Goal: Information Seeking & Learning: Check status

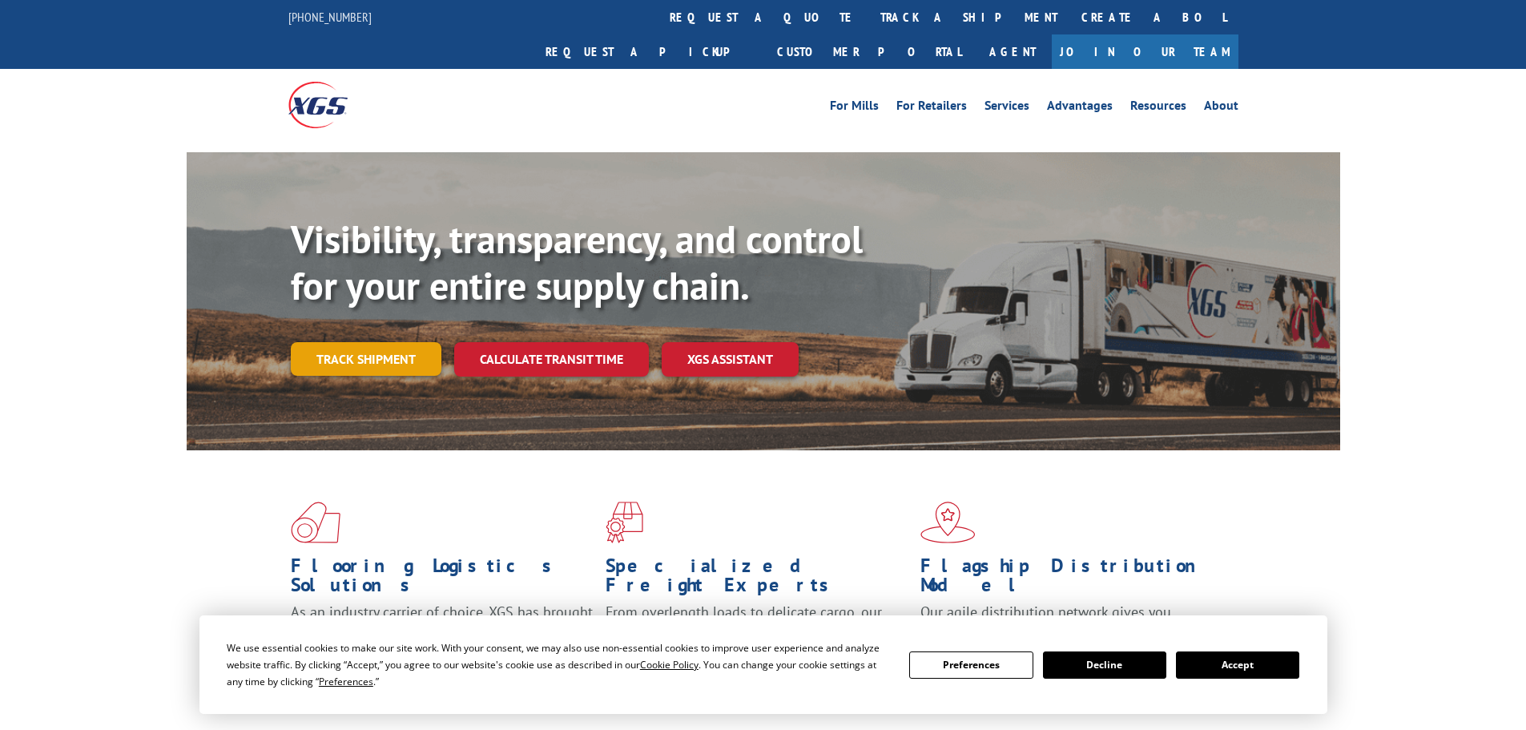
click at [372, 342] on link "Track shipment" at bounding box center [366, 359] width 151 height 34
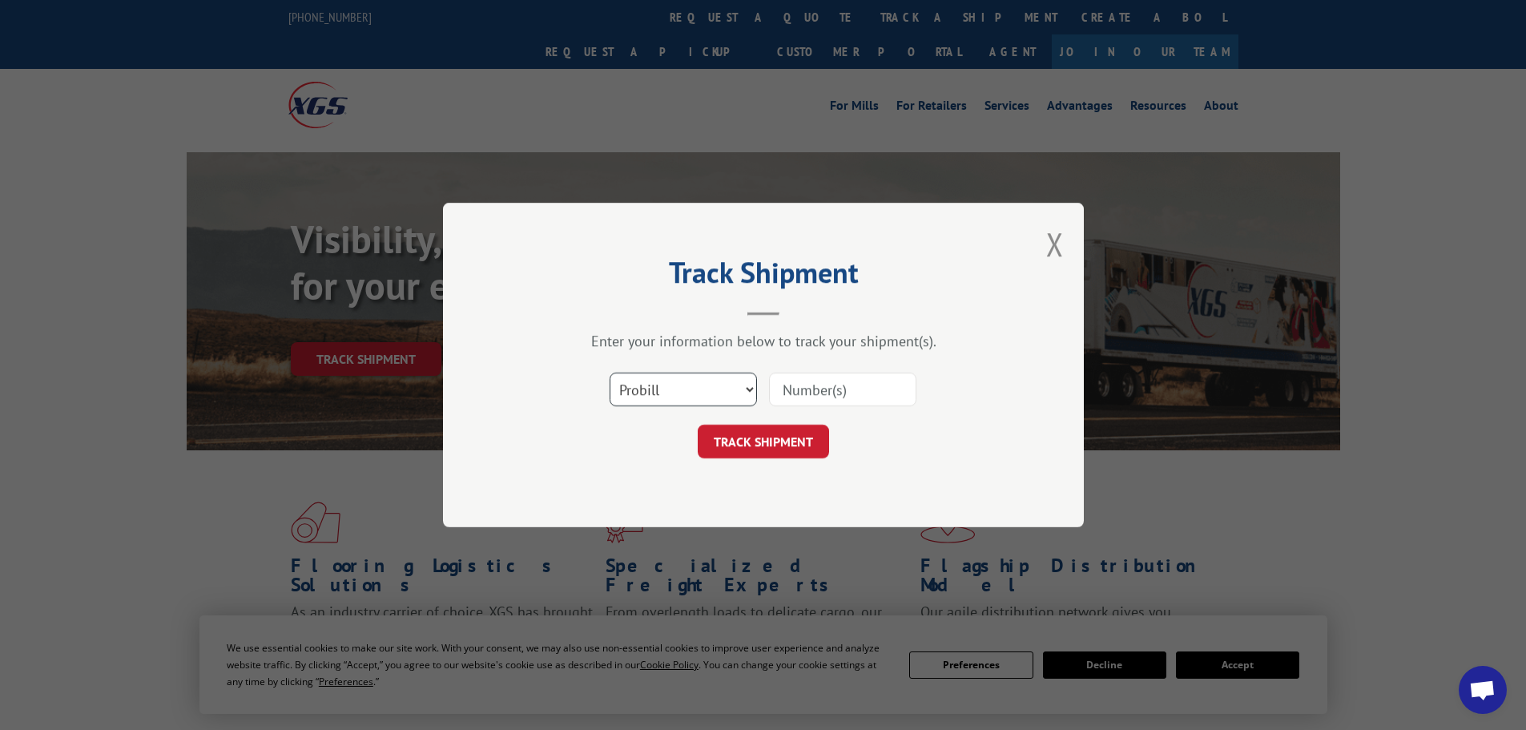
click at [658, 376] on select "Select category... Probill BOL PO" at bounding box center [683, 389] width 147 height 34
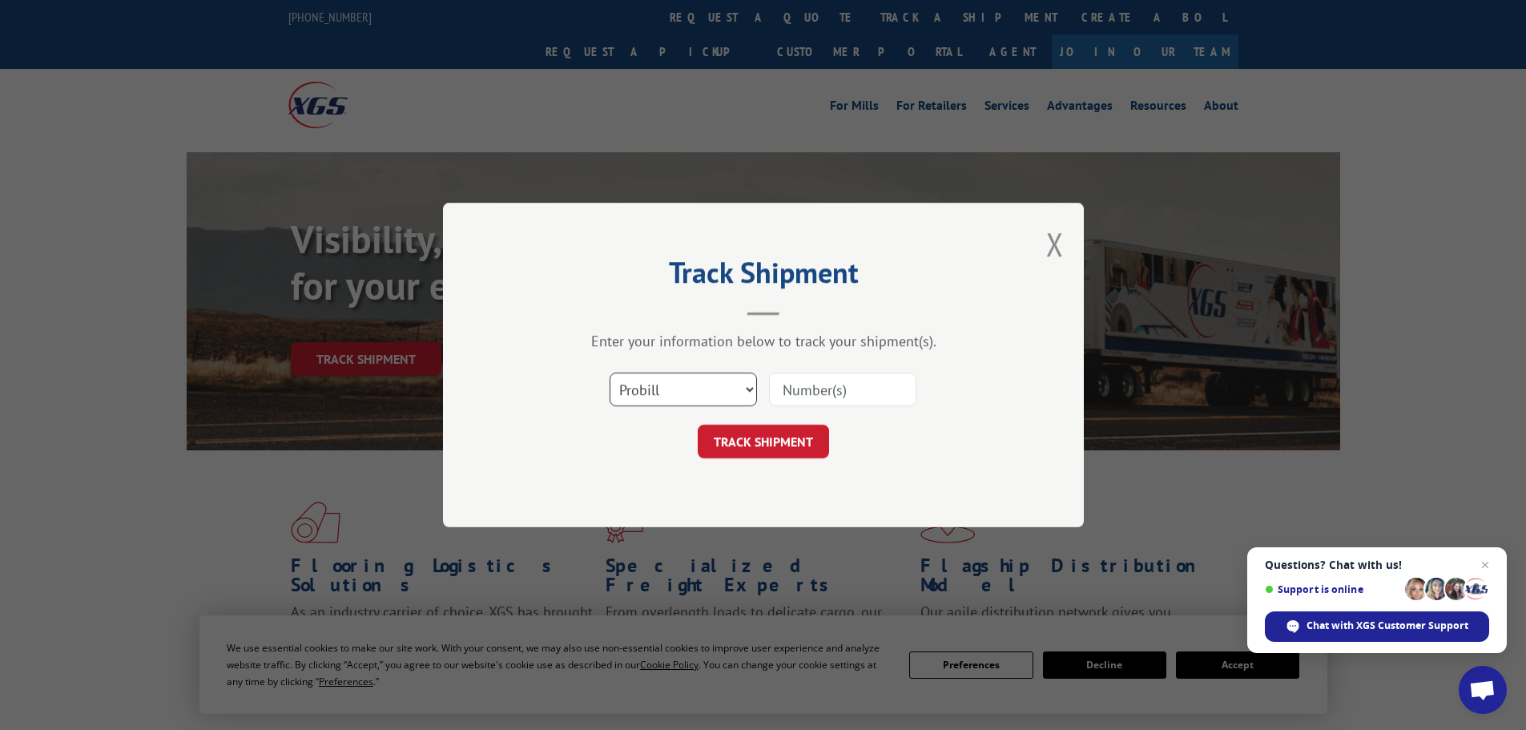
select select "bol"
click at [610, 372] on select "Select category... Probill BOL PO" at bounding box center [683, 389] width 147 height 34
click at [825, 392] on input at bounding box center [842, 389] width 147 height 34
paste input "7080768"
type input "7080768"
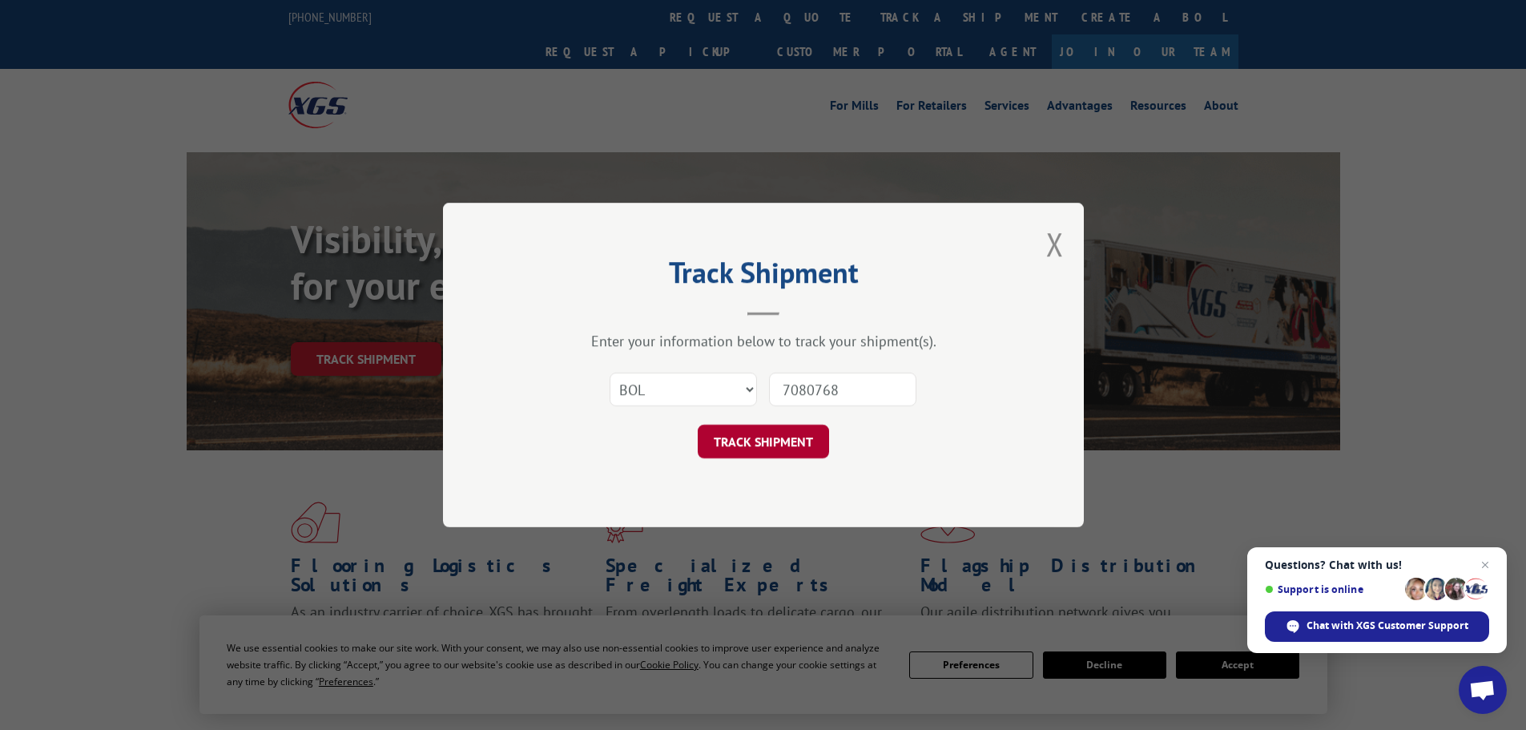
click at [787, 441] on button "TRACK SHIPMENT" at bounding box center [763, 441] width 131 height 34
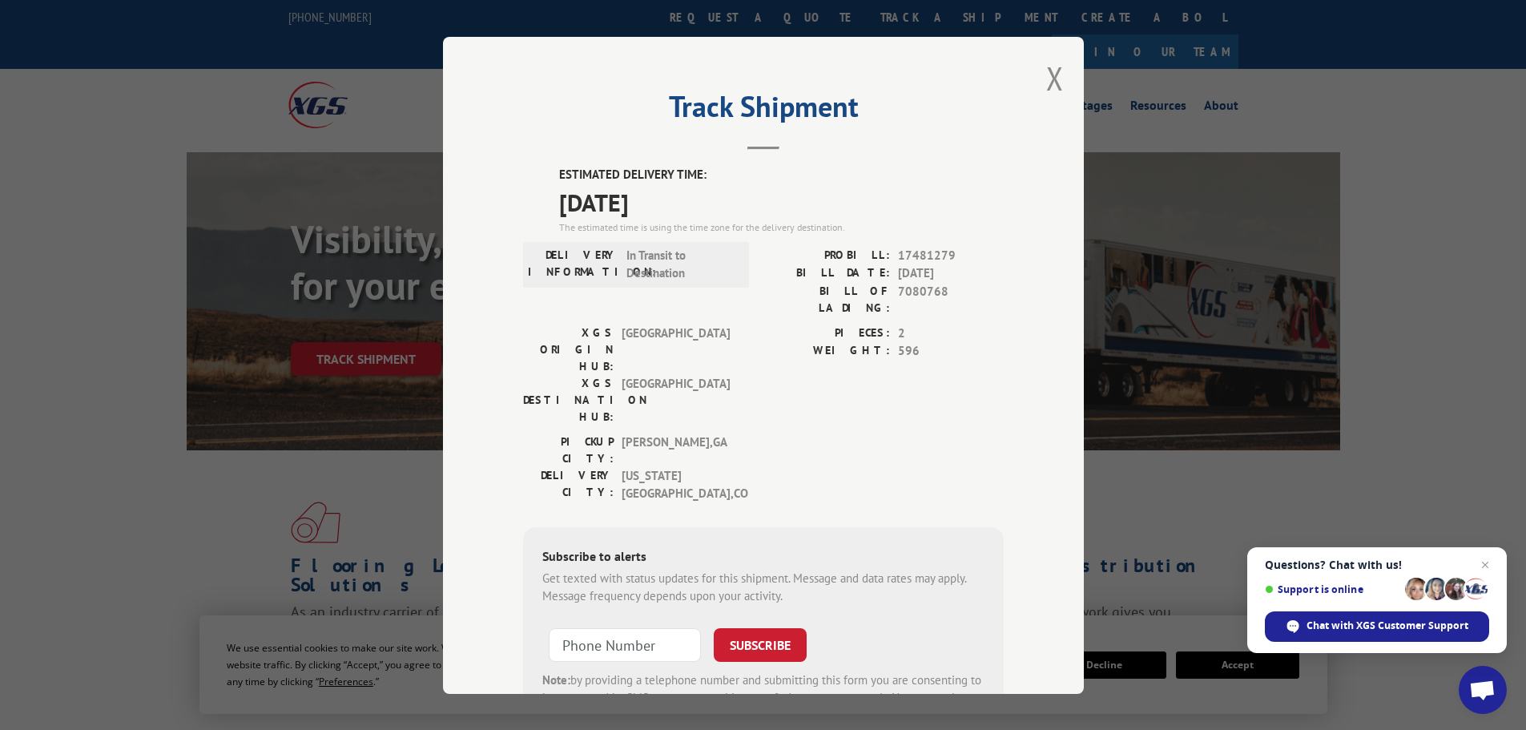
click at [1483, 564] on span "Close chat" at bounding box center [1484, 564] width 19 height 19
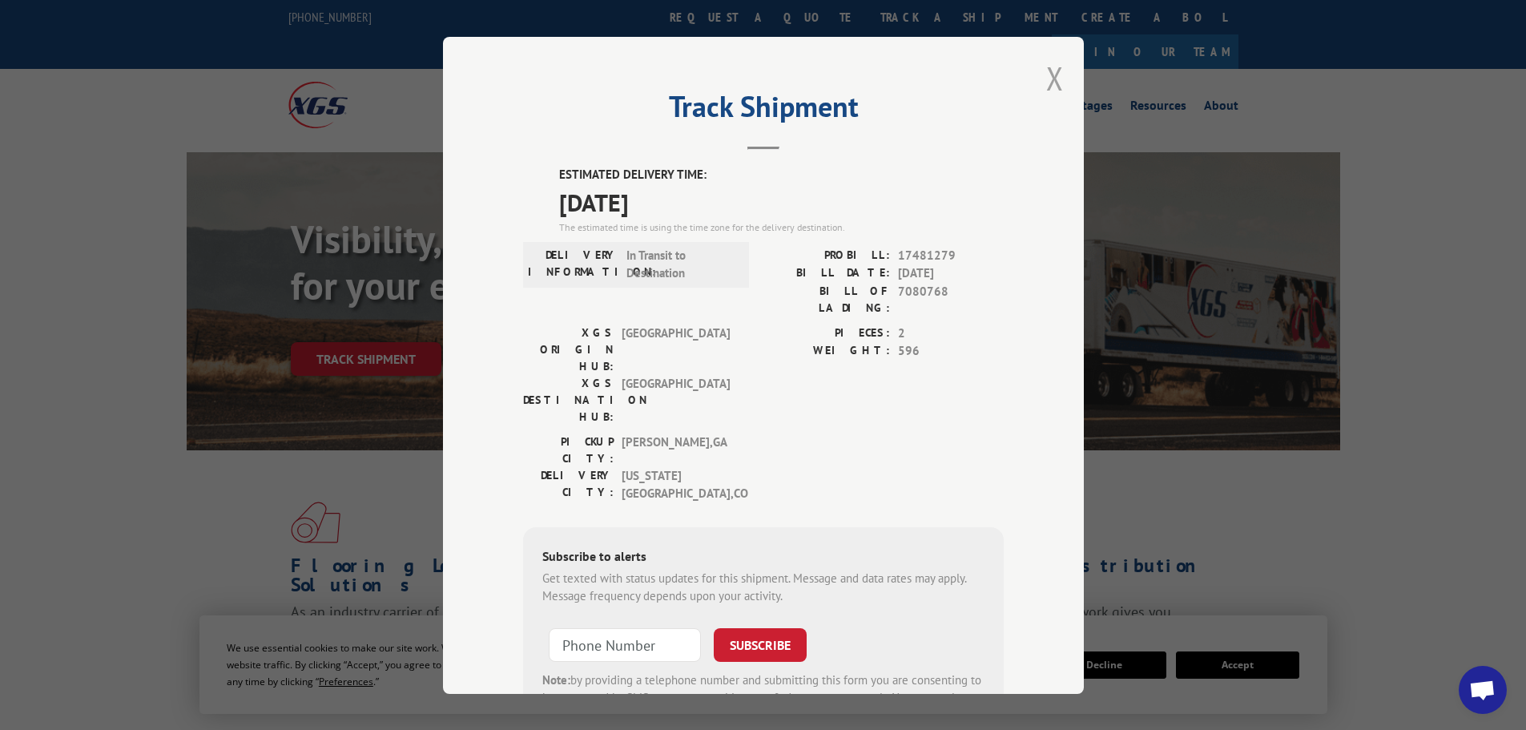
click at [1051, 72] on button "Close modal" at bounding box center [1055, 78] width 18 height 42
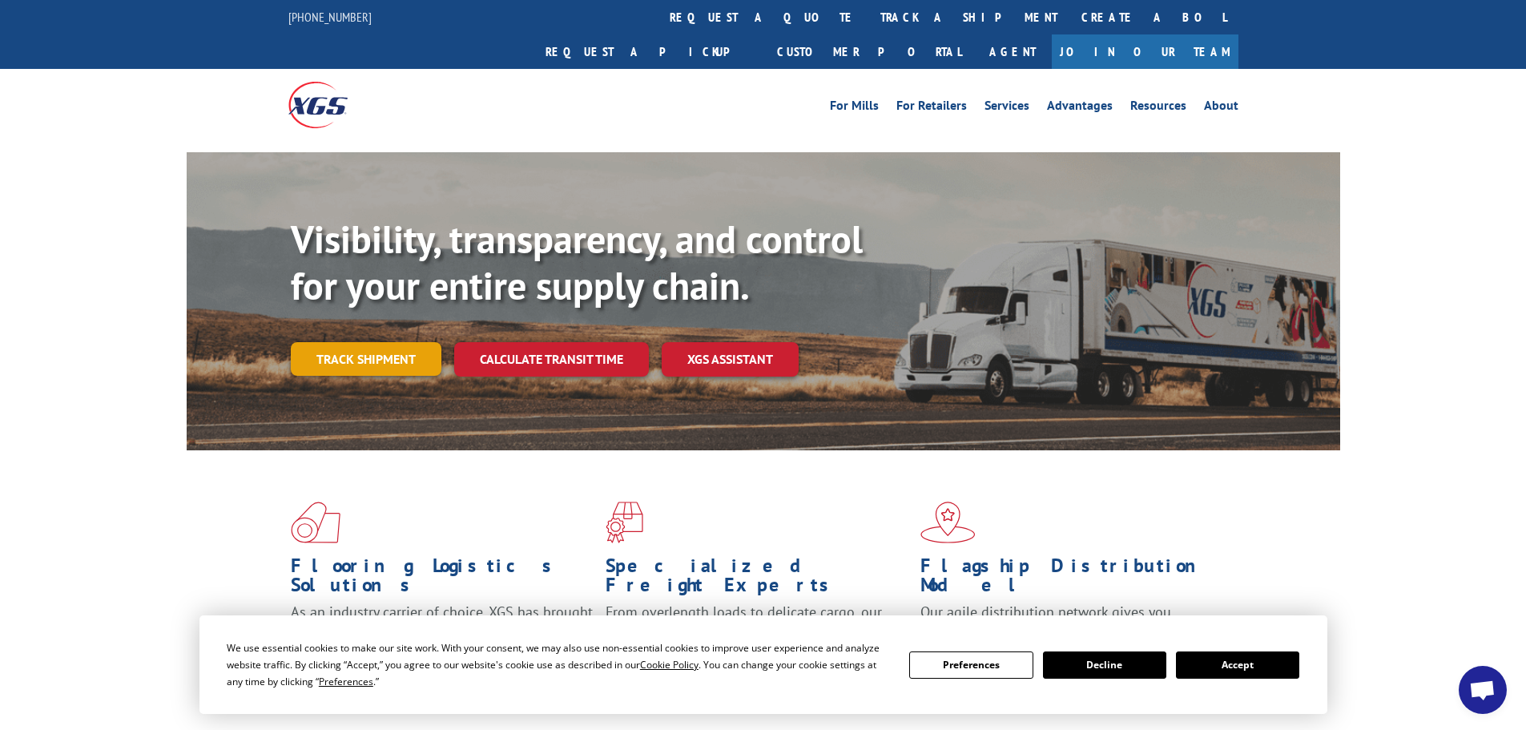
click at [398, 342] on link "Track shipment" at bounding box center [366, 359] width 151 height 34
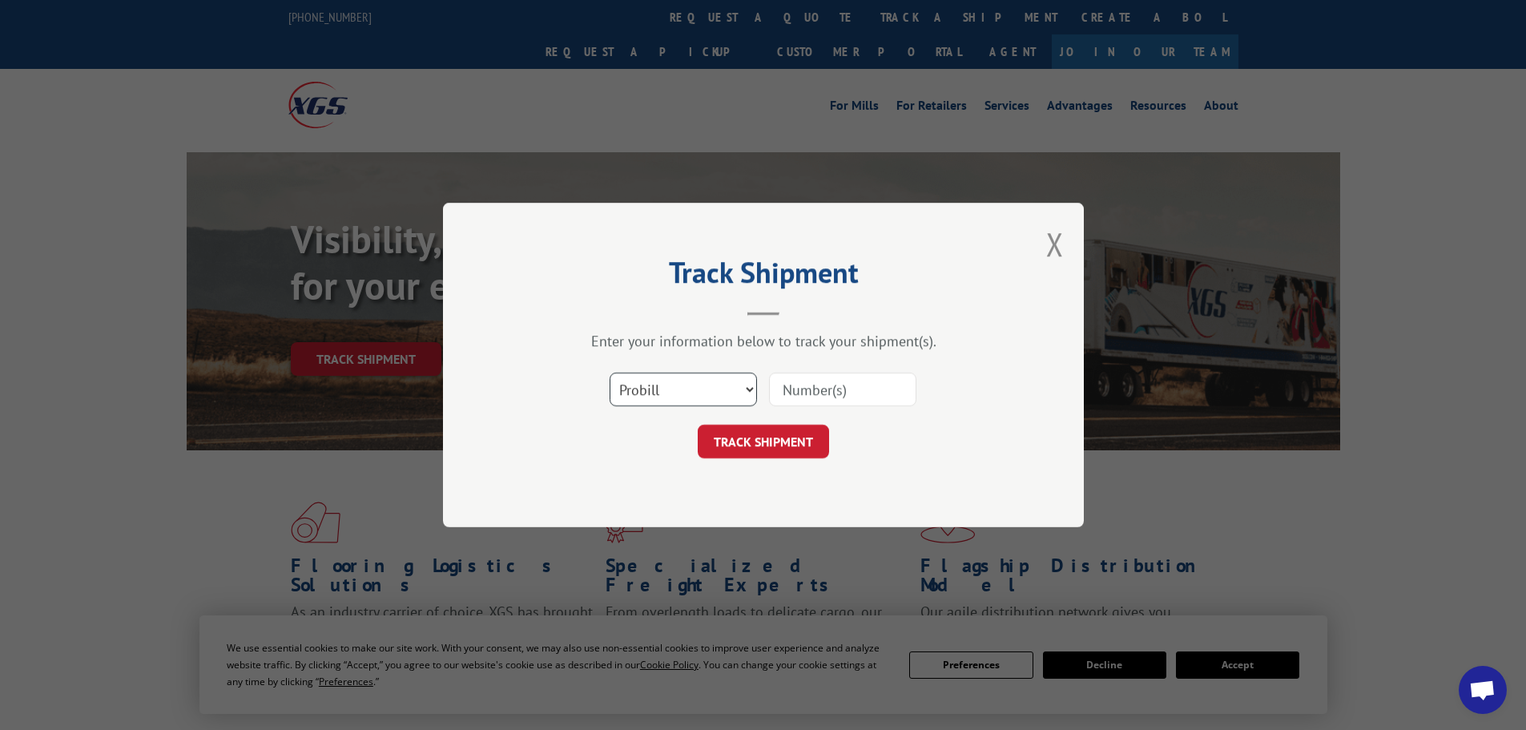
click at [678, 373] on select "Select category... Probill BOL PO" at bounding box center [683, 389] width 147 height 34
select select "bol"
click at [610, 372] on select "Select category... Probill BOL PO" at bounding box center [683, 389] width 147 height 34
click at [821, 389] on input at bounding box center [842, 389] width 147 height 34
paste input "5569319"
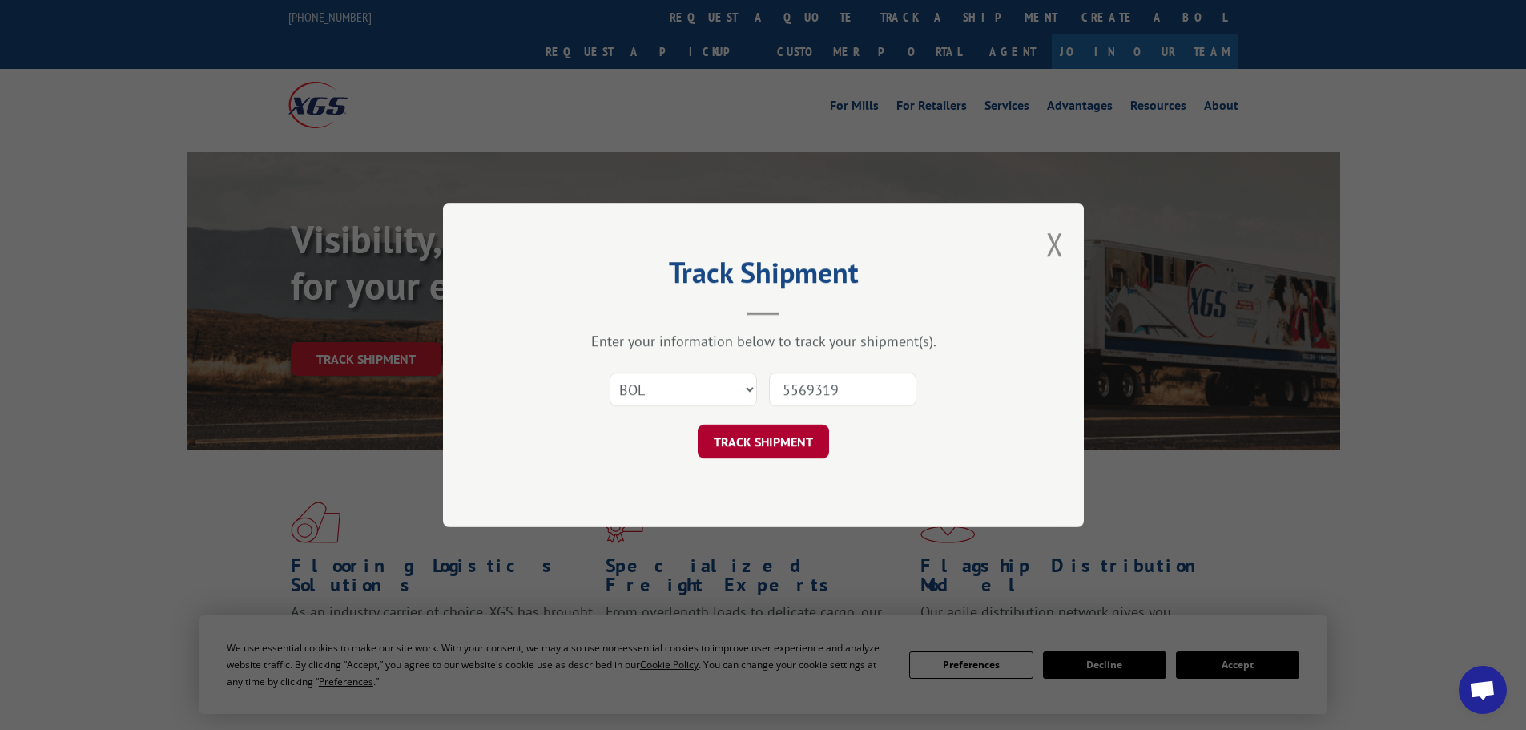
type input "5569319"
click at [806, 434] on button "TRACK SHIPMENT" at bounding box center [763, 441] width 131 height 34
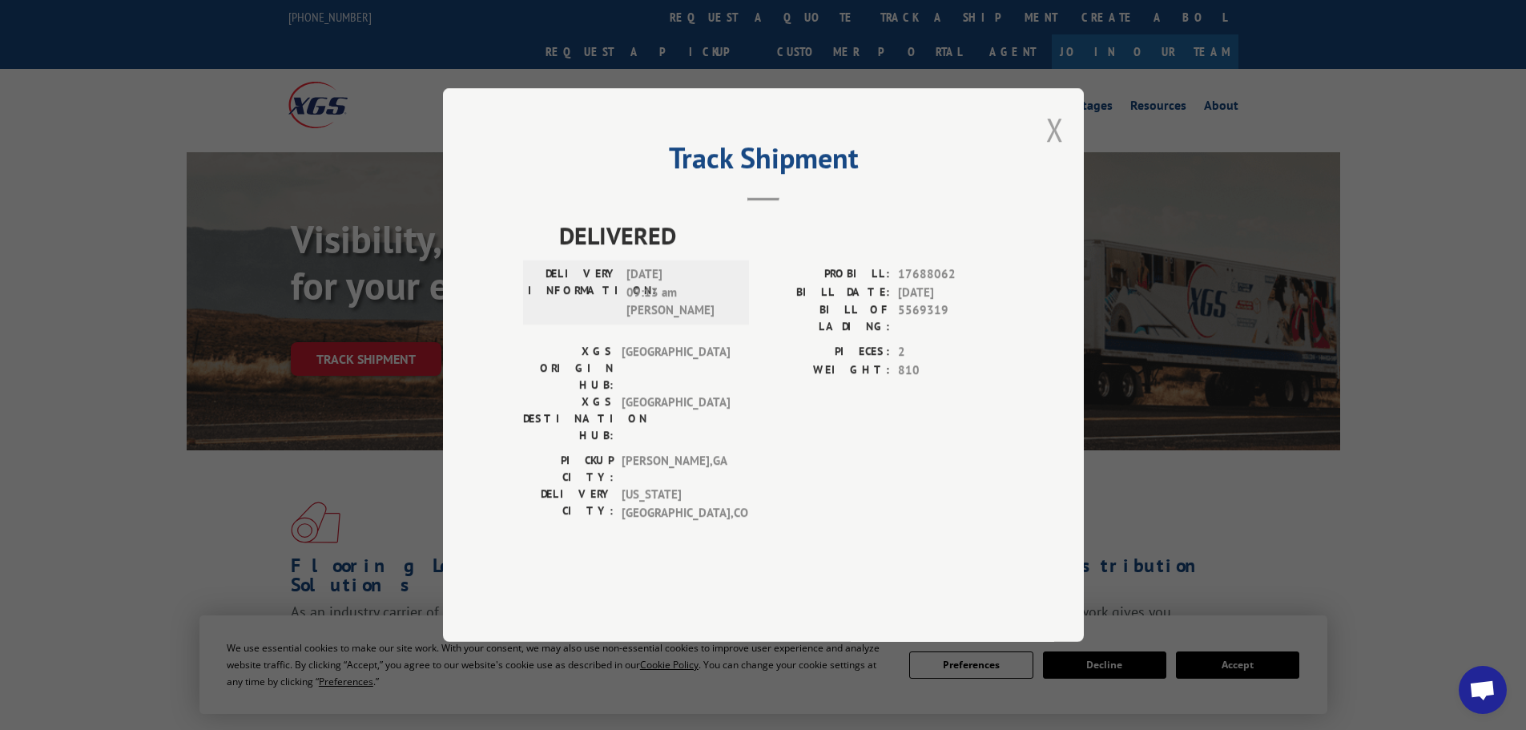
click at [1056, 151] on button "Close modal" at bounding box center [1055, 129] width 18 height 42
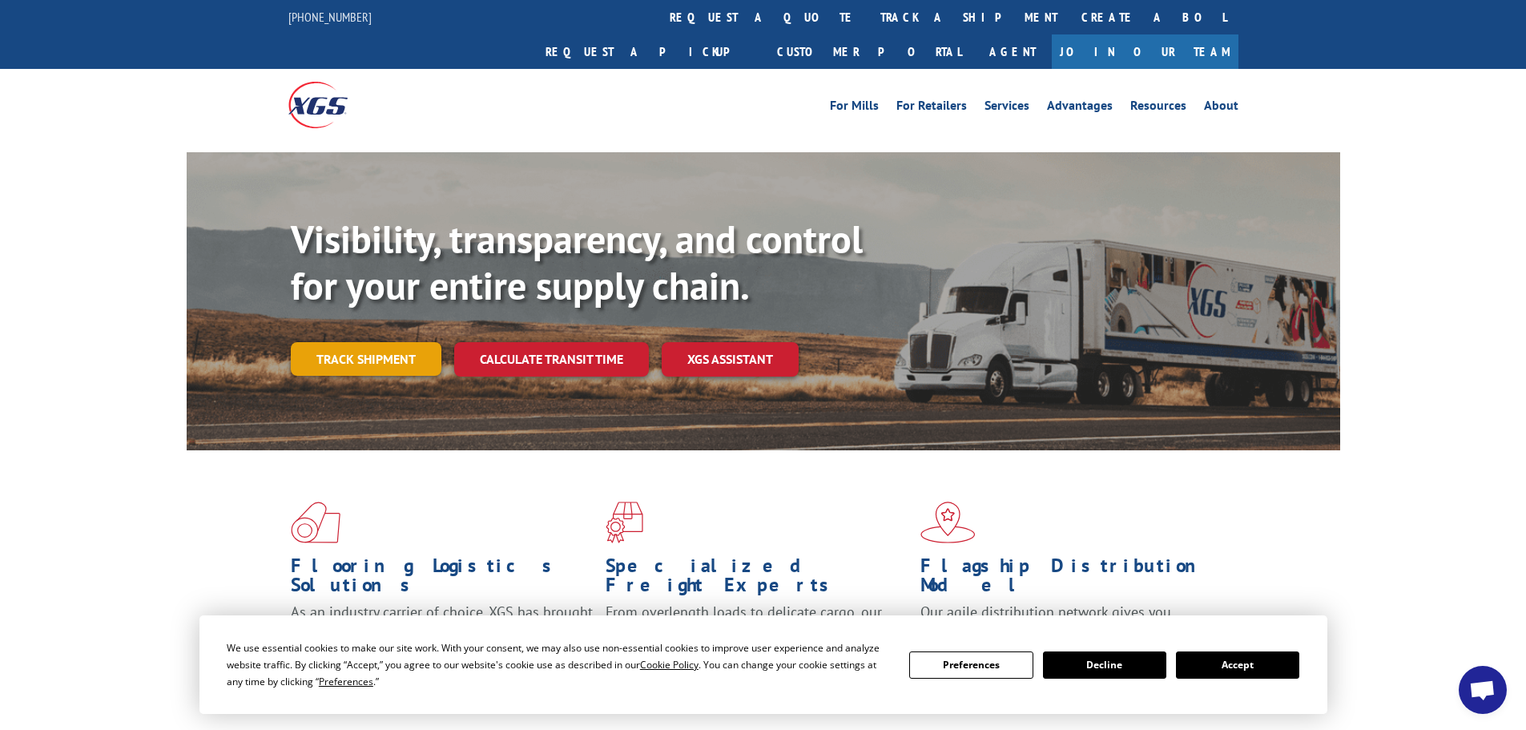
click at [374, 342] on link "Track shipment" at bounding box center [366, 359] width 151 height 34
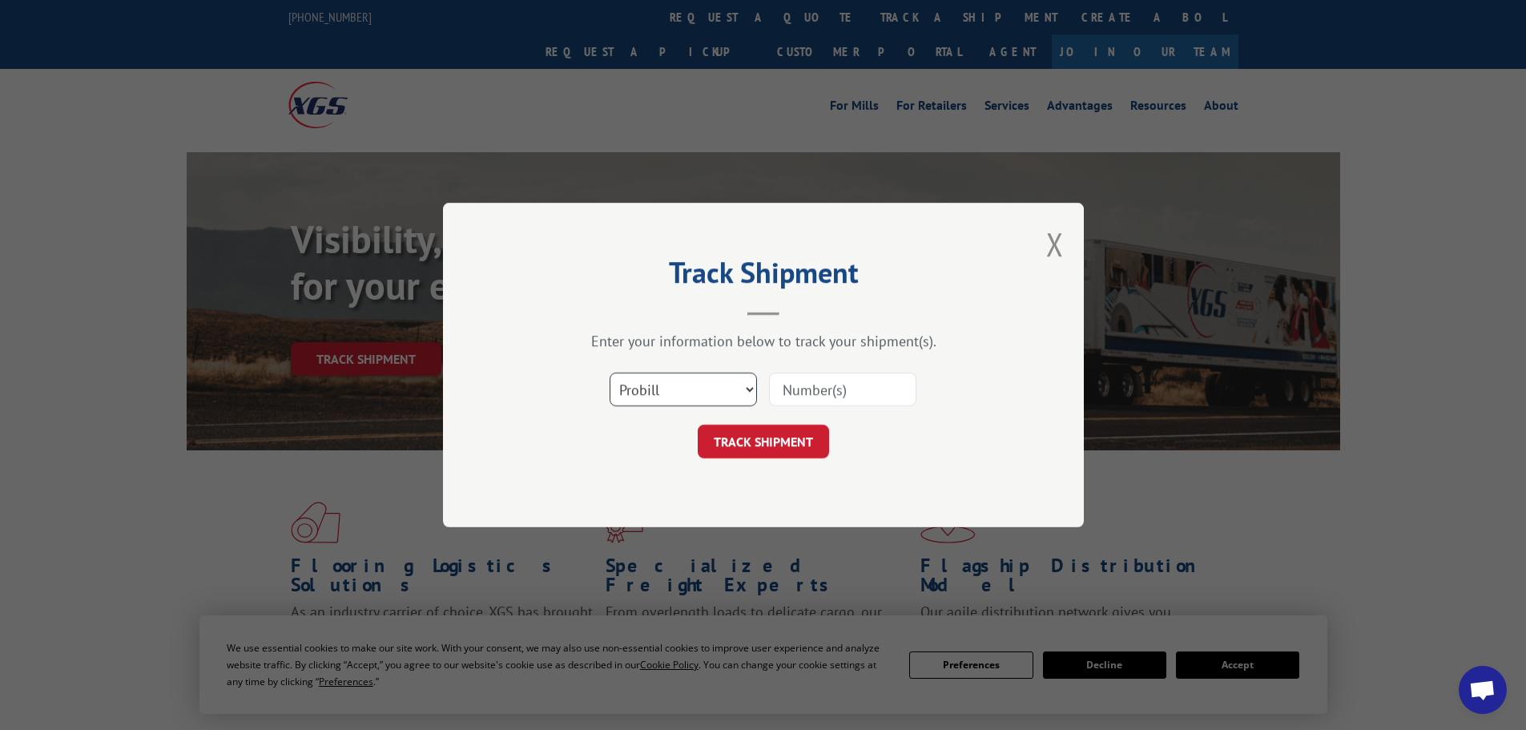
click at [653, 380] on select "Select category... Probill BOL PO" at bounding box center [683, 389] width 147 height 34
select select "bol"
click at [610, 372] on select "Select category... Probill BOL PO" at bounding box center [683, 389] width 147 height 34
click at [849, 391] on input at bounding box center [842, 389] width 147 height 34
paste input "5606240"
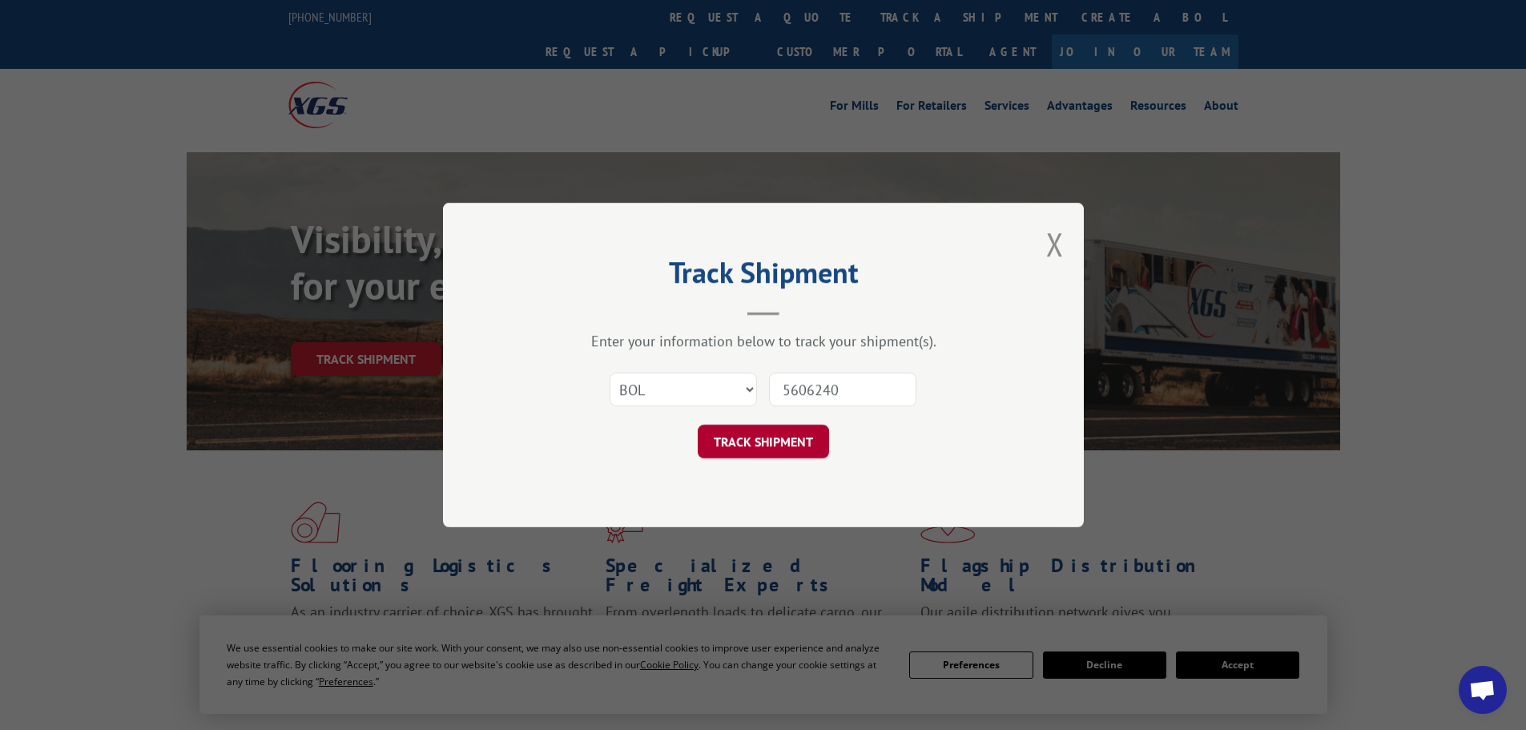
type input "5606240"
click at [773, 444] on button "TRACK SHIPMENT" at bounding box center [763, 441] width 131 height 34
